Goal: Task Accomplishment & Management: Use online tool/utility

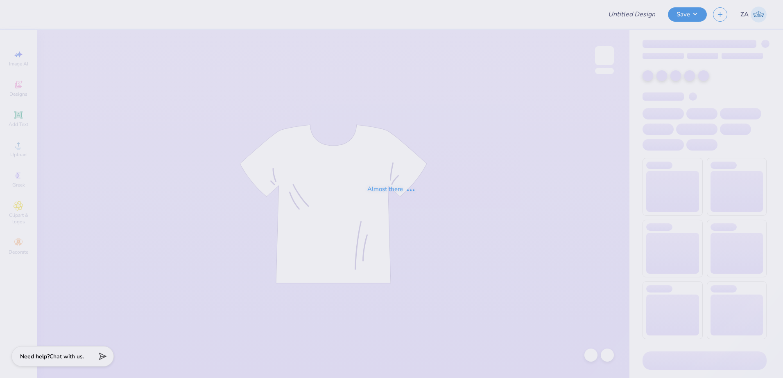
type input "WCLAX shirt design 3.1"
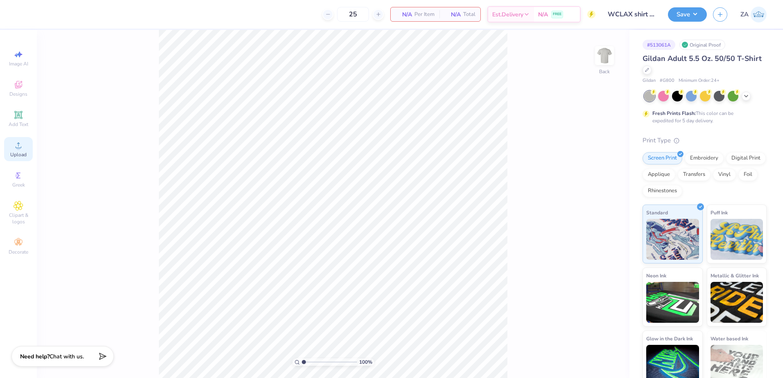
click at [16, 146] on icon at bounding box center [19, 145] width 10 height 10
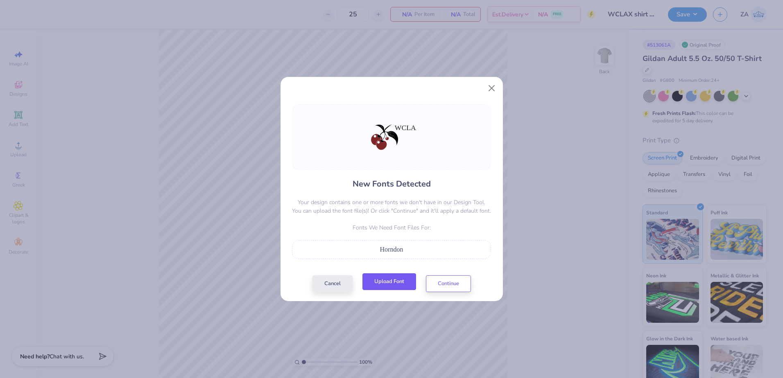
click at [374, 280] on button "Upload Font" at bounding box center [389, 282] width 54 height 17
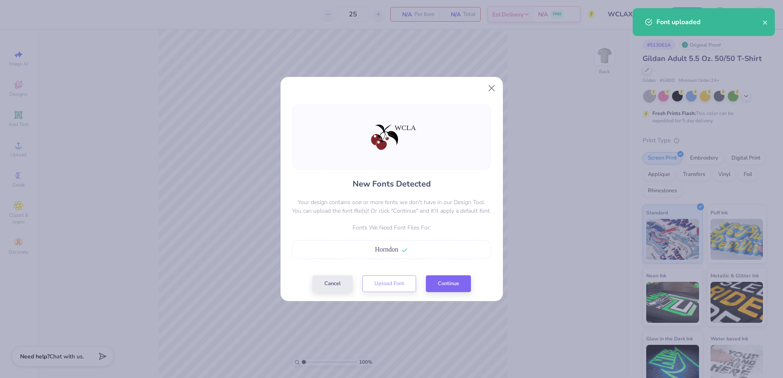
click at [441, 273] on div "New Fonts Detected Your design contains one or more fonts we don't have in our …" at bounding box center [391, 198] width 204 height 188
click at [442, 278] on button "Continue" at bounding box center [448, 282] width 45 height 17
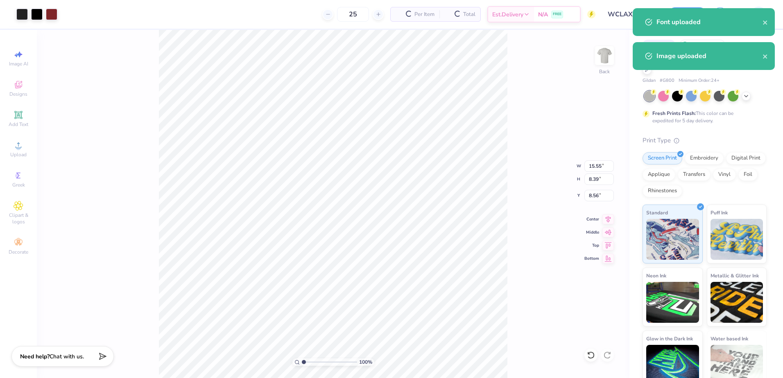
type input "10.11"
type input "5.45"
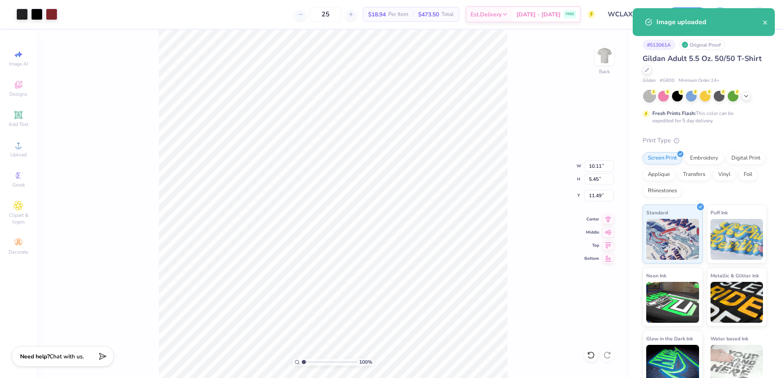
type input "3.81"
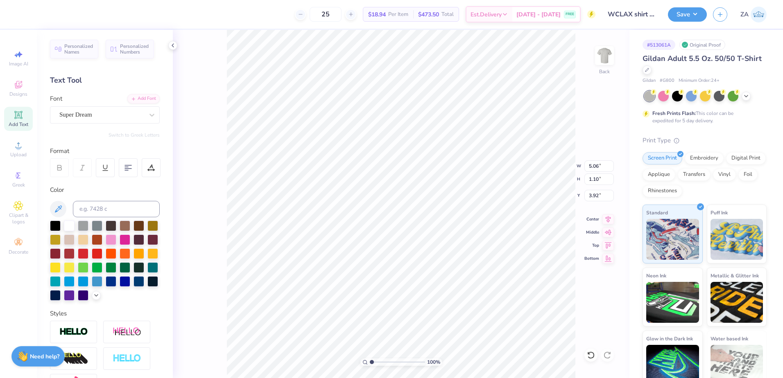
click at [106, 129] on div "Personalized Names Personalized Numbers Text Tool Add Font Font Super Dream Swi…" at bounding box center [105, 204] width 136 height 348
click at [109, 122] on div "Super Dream" at bounding box center [105, 114] width 110 height 17
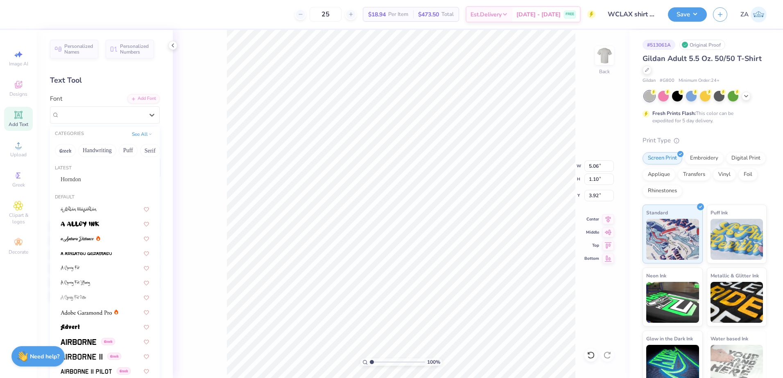
click at [98, 179] on div "Horndon" at bounding box center [105, 179] width 88 height 9
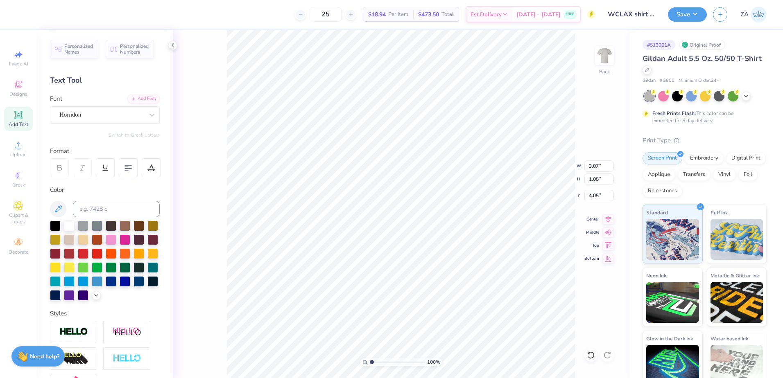
type input "3.87"
type input "1.05"
type input "4.05"
drag, startPoint x: 605, startPoint y: 165, endPoint x: 581, endPoint y: 165, distance: 23.8
click at [581, 165] on div "100 % Back W 9.19 9.19 " H 5.45 5.45 " Y 3.81 3.81 " Center Middle Top Bottom" at bounding box center [401, 204] width 457 height 348
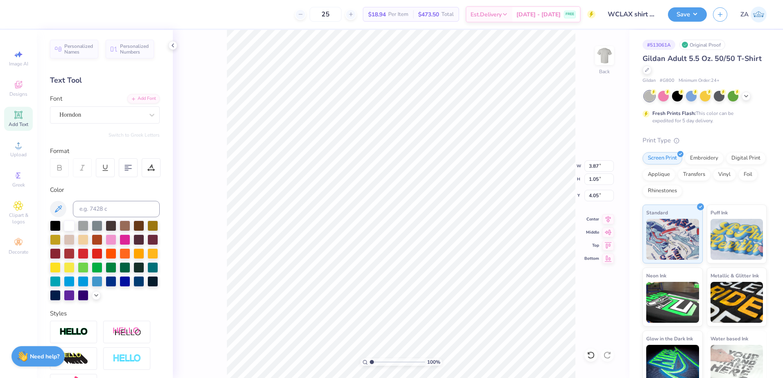
type input "3.81"
type input "4.26"
type input "1.16"
drag, startPoint x: 601, startPoint y: 167, endPoint x: 583, endPoint y: 165, distance: 18.1
click at [583, 165] on div "100 % Back W 9.36 9.36 " H 5.45 5.45 " Y 3.81 3.81 " Center Middle Top Bottom" at bounding box center [401, 204] width 457 height 348
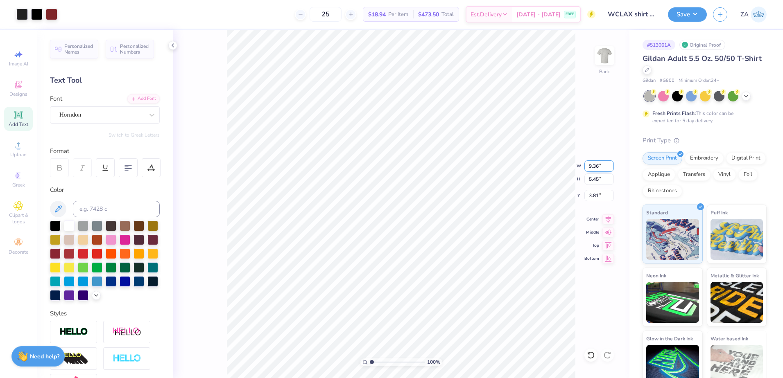
drag, startPoint x: 600, startPoint y: 167, endPoint x: 587, endPoint y: 167, distance: 13.1
click at [587, 167] on input "9.36" at bounding box center [598, 166] width 29 height 11
type input "10.50"
click at [601, 197] on input "3.81" at bounding box center [598, 195] width 29 height 11
type input "6.11"
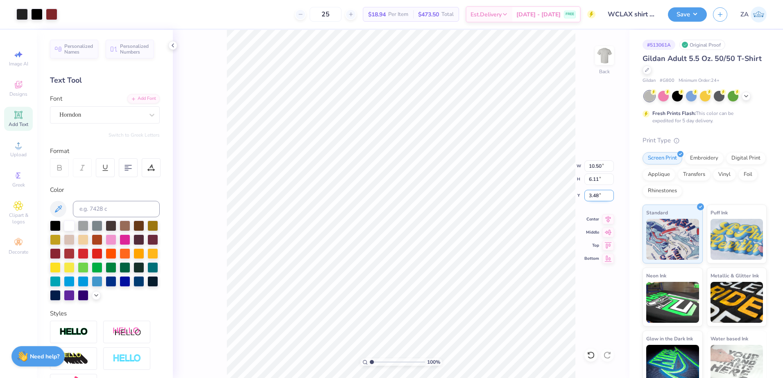
drag, startPoint x: 599, startPoint y: 196, endPoint x: 586, endPoint y: 196, distance: 13.1
click at [586, 196] on input "3.48" at bounding box center [598, 195] width 29 height 11
type input "3.00"
click at [586, 181] on input "6.11" at bounding box center [598, 179] width 29 height 11
click at [21, 14] on div at bounding box center [21, 13] width 11 height 11
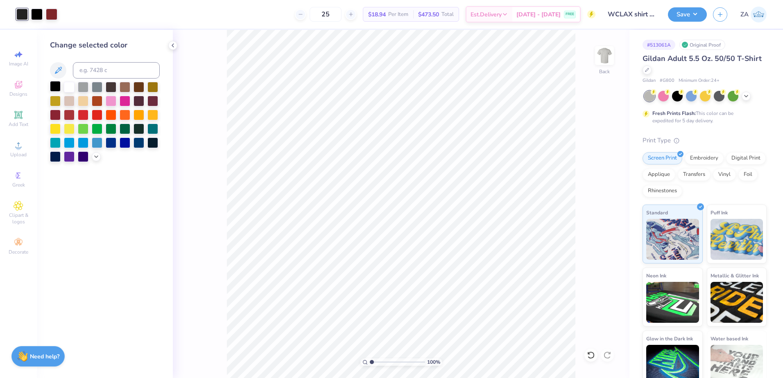
click at [58, 84] on div at bounding box center [55, 86] width 11 height 11
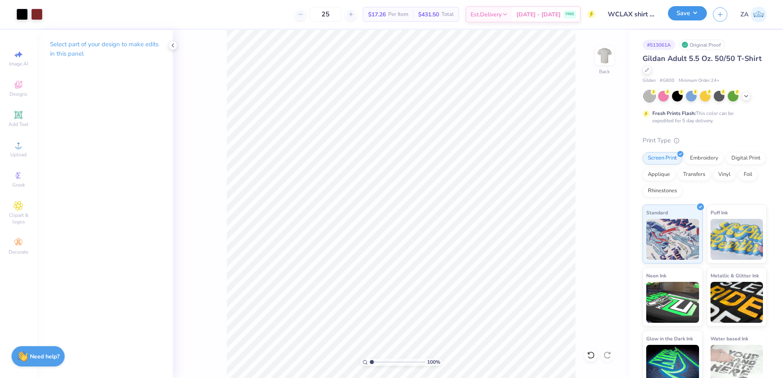
click at [694, 15] on button "Save" at bounding box center [687, 13] width 39 height 14
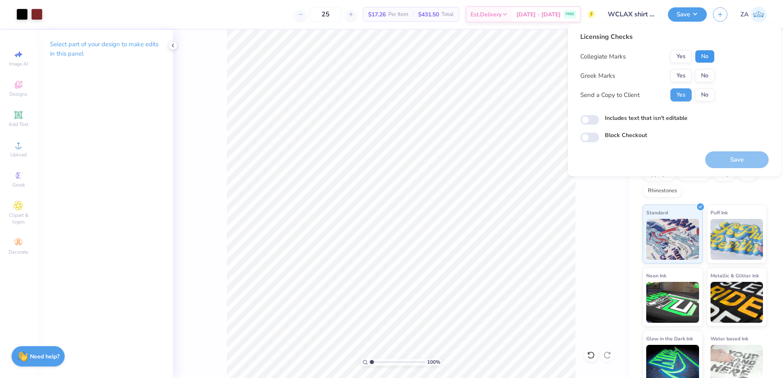
click at [708, 61] on button "No" at bounding box center [705, 56] width 20 height 13
click at [707, 73] on button "No" at bounding box center [705, 75] width 20 height 13
click at [727, 146] on div "Save" at bounding box center [736, 155] width 63 height 26
click at [728, 154] on button "Save" at bounding box center [736, 159] width 63 height 17
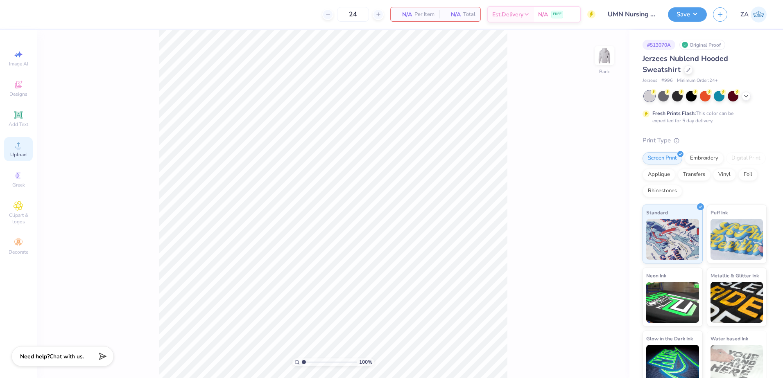
click at [20, 145] on icon at bounding box center [19, 145] width 10 height 10
click at [697, 157] on div "Embroidery" at bounding box center [704, 157] width 39 height 12
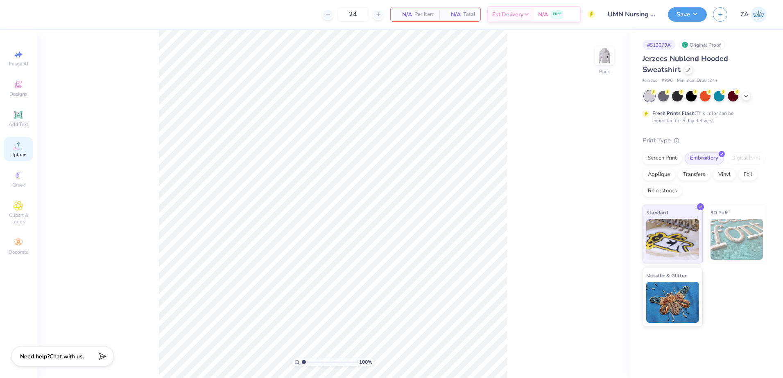
click at [22, 151] on div "Upload" at bounding box center [18, 149] width 29 height 24
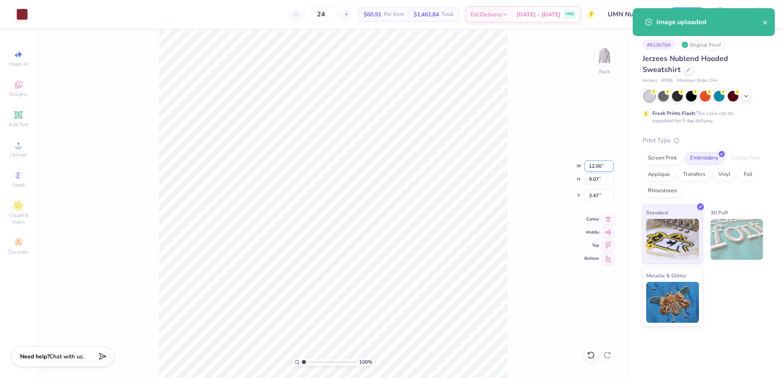
drag, startPoint x: 591, startPoint y: 166, endPoint x: 601, endPoint y: 167, distance: 10.3
click at [601, 167] on input "12.00" at bounding box center [598, 166] width 29 height 11
type input "3.50"
type input "2.64"
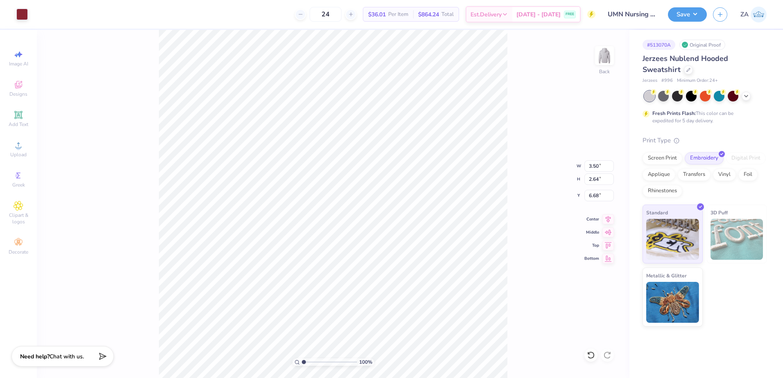
type input "3.00"
drag, startPoint x: 599, startPoint y: 194, endPoint x: 587, endPoint y: 194, distance: 12.3
click at [587, 194] on input "3.00" at bounding box center [598, 195] width 29 height 11
click at [681, 17] on button "Save" at bounding box center [687, 13] width 39 height 14
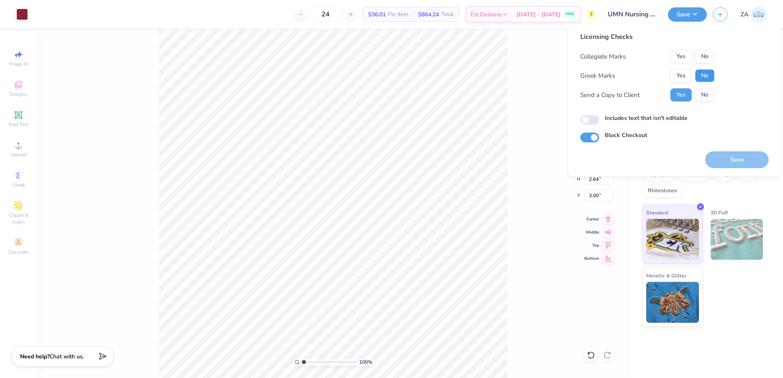
click at [708, 72] on button "No" at bounding box center [705, 75] width 20 height 13
click at [674, 43] on div "Licensing Checks Collegiate Marks Yes No Greek Marks Yes No Send a Copy to Clie…" at bounding box center [647, 70] width 134 height 76
click at [676, 50] on div "Licensing Checks Collegiate Marks Yes No Greek Marks Yes No Send a Copy to Clie…" at bounding box center [647, 70] width 134 height 76
click at [677, 55] on button "Yes" at bounding box center [680, 56] width 21 height 13
click at [728, 159] on button "Save" at bounding box center [736, 159] width 63 height 17
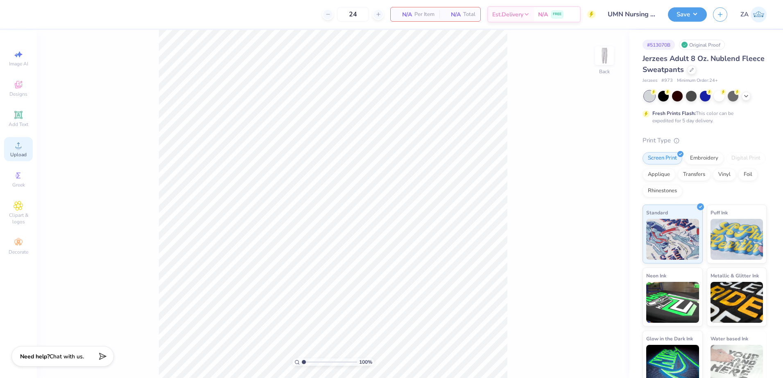
click at [20, 145] on icon at bounding box center [19, 145] width 10 height 10
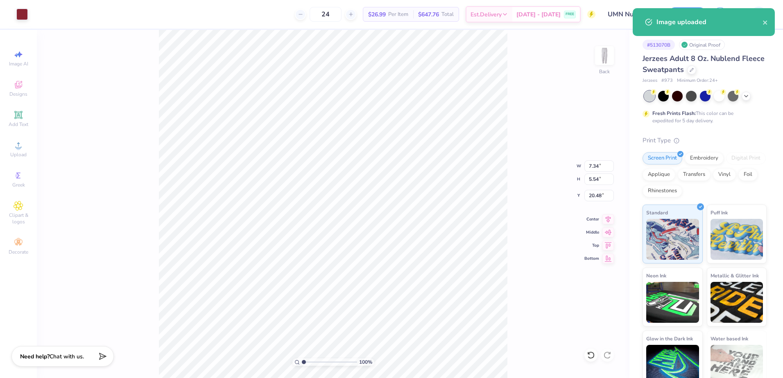
type input "4.30"
type input "3.25"
type input "4.48"
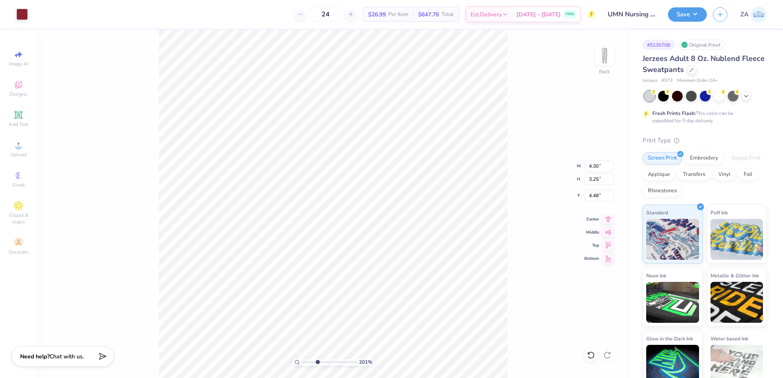
drag, startPoint x: 301, startPoint y: 361, endPoint x: 318, endPoint y: 359, distance: 17.0
click at [318, 359] on input "range" at bounding box center [329, 362] width 55 height 7
click at [317, 360] on input "range" at bounding box center [329, 362] width 55 height 7
click at [314, 362] on input "range" at bounding box center [329, 362] width 55 height 7
click at [449, 298] on li "Ungroup" at bounding box center [462, 302] width 64 height 16
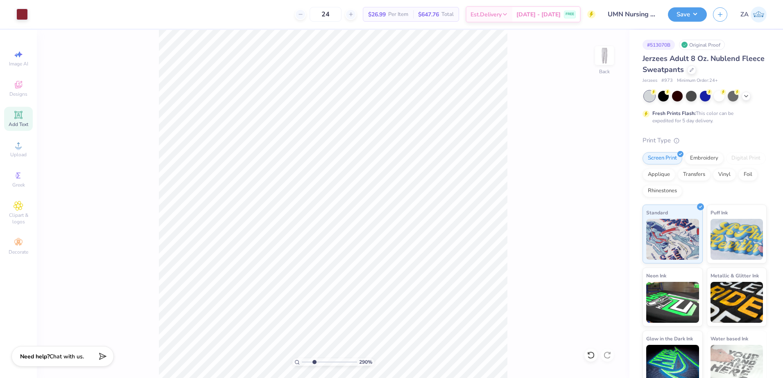
click at [19, 125] on span "Add Text" at bounding box center [19, 124] width 20 height 7
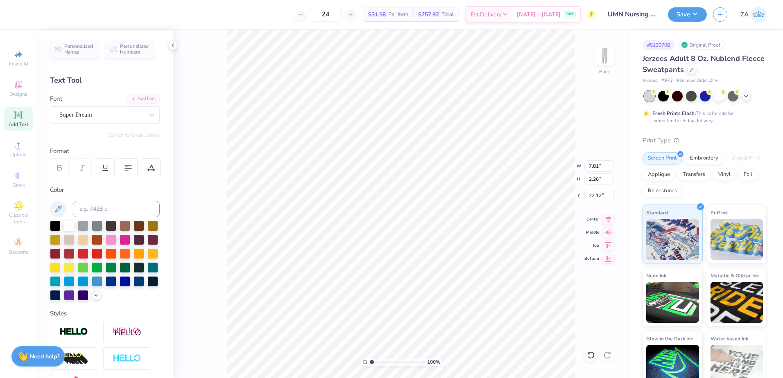
drag, startPoint x: 382, startPoint y: 363, endPoint x: 365, endPoint y: 361, distance: 16.9
type input "1"
click at [370, 361] on input "range" at bounding box center [397, 362] width 55 height 7
type input "3.75"
type input "1.09"
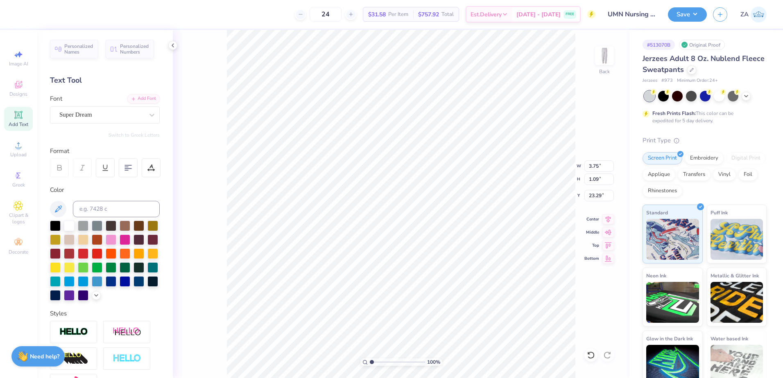
type input "7.57"
drag, startPoint x: 370, startPoint y: 362, endPoint x: 380, endPoint y: 361, distance: 10.4
type input "2.6"
click at [380, 361] on input "range" at bounding box center [397, 362] width 55 height 7
type input "7.38"
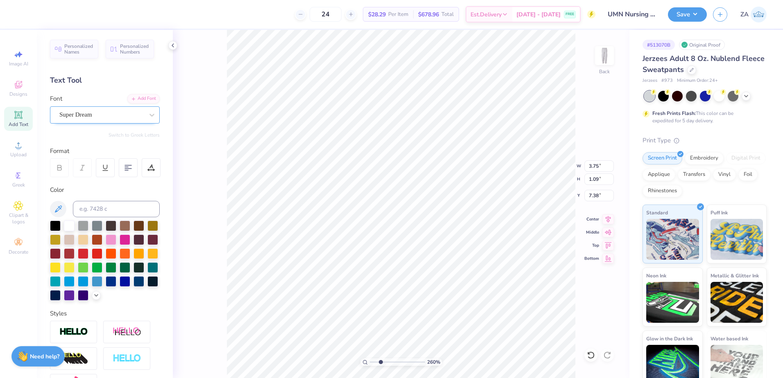
click at [93, 121] on div "Super Dream" at bounding box center [102, 115] width 86 height 13
click at [141, 98] on div "Add Font" at bounding box center [143, 97] width 32 height 9
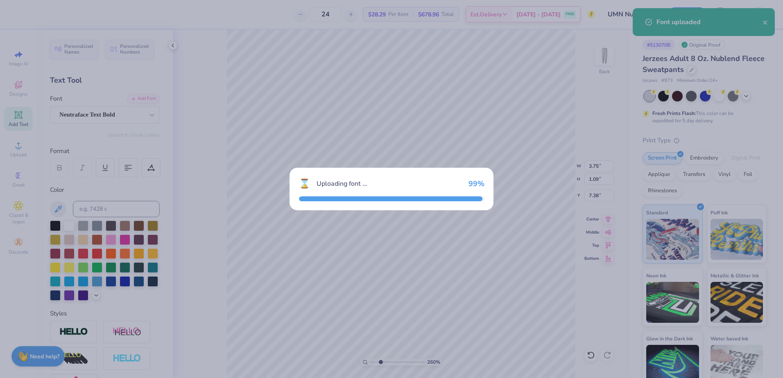
type input "3.66"
type input "1.05"
type input "7.40"
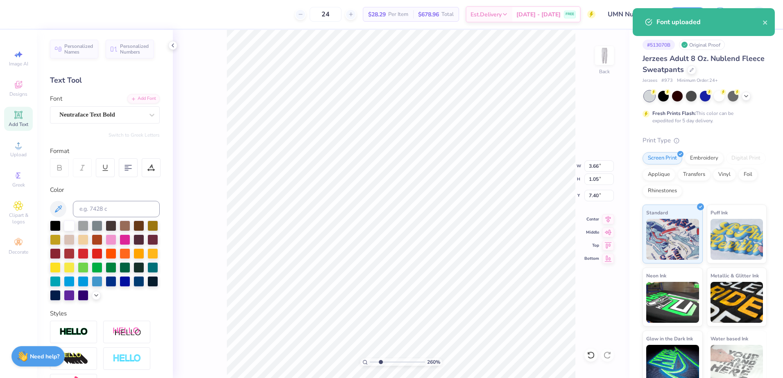
scroll to position [7, 2]
type textarea "NURSING"
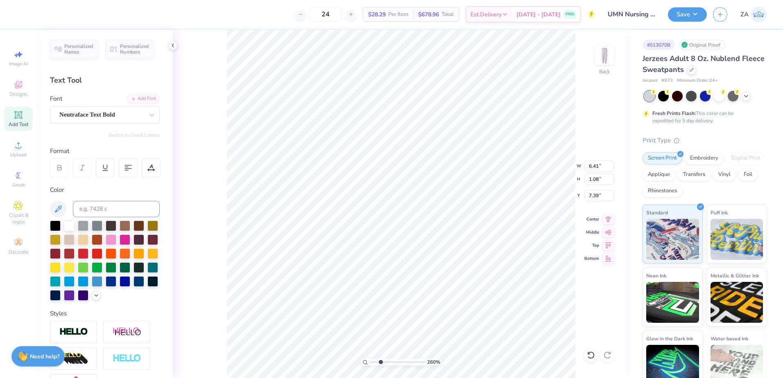
type input "4.78"
type input "0.81"
type input "7.26"
type input "4.02"
type input "0.68"
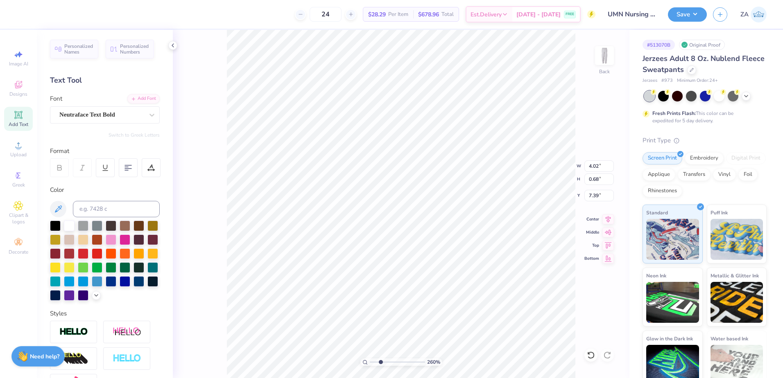
type input "7.15"
click at [35, 12] on div at bounding box center [36, 13] width 11 height 11
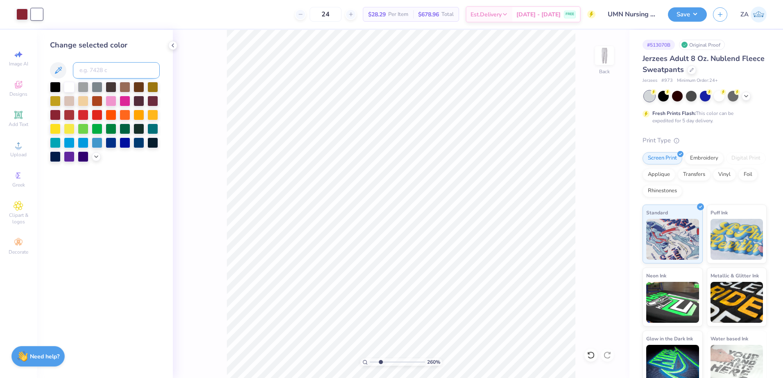
click at [95, 77] on input at bounding box center [116, 70] width 87 height 16
type input "202"
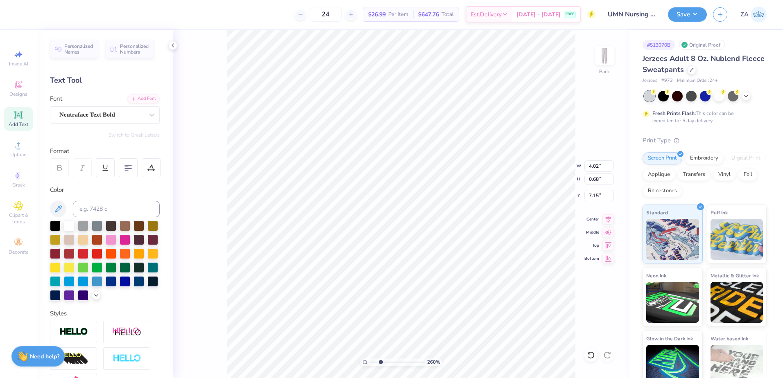
type input "7.13"
drag, startPoint x: 379, startPoint y: 362, endPoint x: 364, endPoint y: 362, distance: 14.7
type input "1"
click at [370, 362] on input "range" at bounding box center [397, 362] width 55 height 7
drag, startPoint x: 595, startPoint y: 167, endPoint x: 599, endPoint y: 168, distance: 4.9
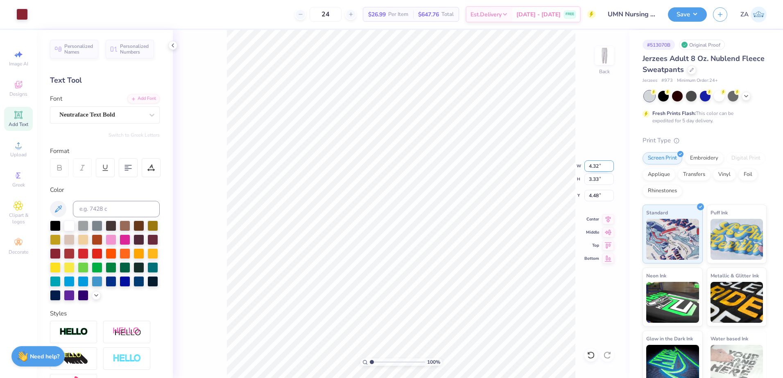
click at [599, 168] on input "4.32" at bounding box center [598, 166] width 29 height 11
type input "4.50"
type input "3.46"
drag, startPoint x: 602, startPoint y: 198, endPoint x: 588, endPoint y: 198, distance: 13.5
click at [588, 198] on input "4.41" at bounding box center [598, 195] width 29 height 11
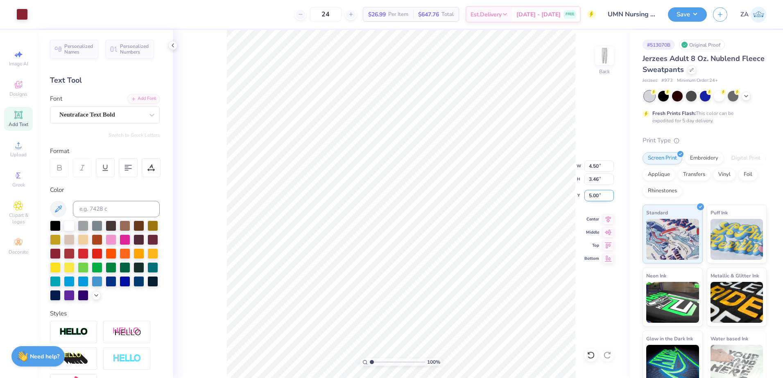
drag, startPoint x: 601, startPoint y: 197, endPoint x: 589, endPoint y: 197, distance: 11.9
click at [589, 197] on input "5.00" at bounding box center [598, 195] width 29 height 11
drag, startPoint x: 601, startPoint y: 198, endPoint x: 588, endPoint y: 197, distance: 12.8
click at [588, 197] on input "3.76" at bounding box center [598, 195] width 29 height 11
type input "4.00"
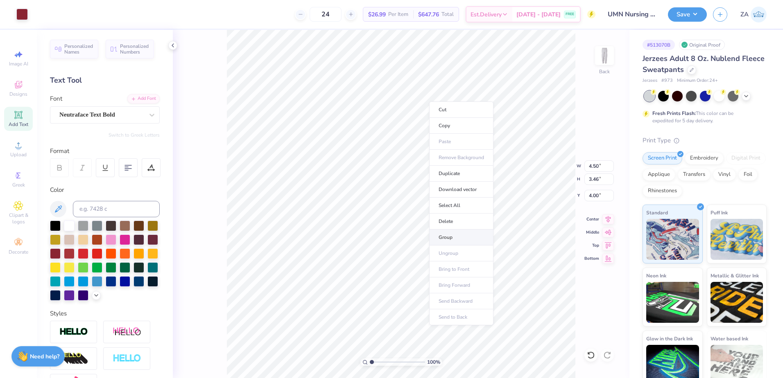
click at [441, 236] on li "Group" at bounding box center [461, 238] width 64 height 16
click at [688, 12] on button "Save" at bounding box center [687, 13] width 39 height 14
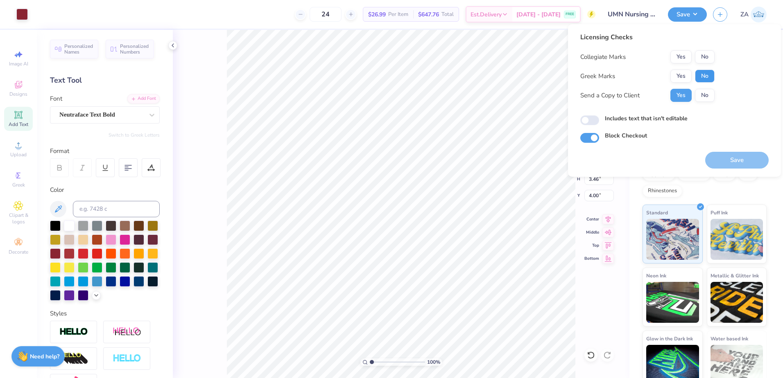
click at [714, 73] on button "No" at bounding box center [705, 76] width 20 height 13
click at [683, 58] on button "Yes" at bounding box center [680, 56] width 21 height 13
click at [741, 165] on button "Save" at bounding box center [736, 160] width 63 height 17
